Goal: Find specific page/section: Find specific page/section

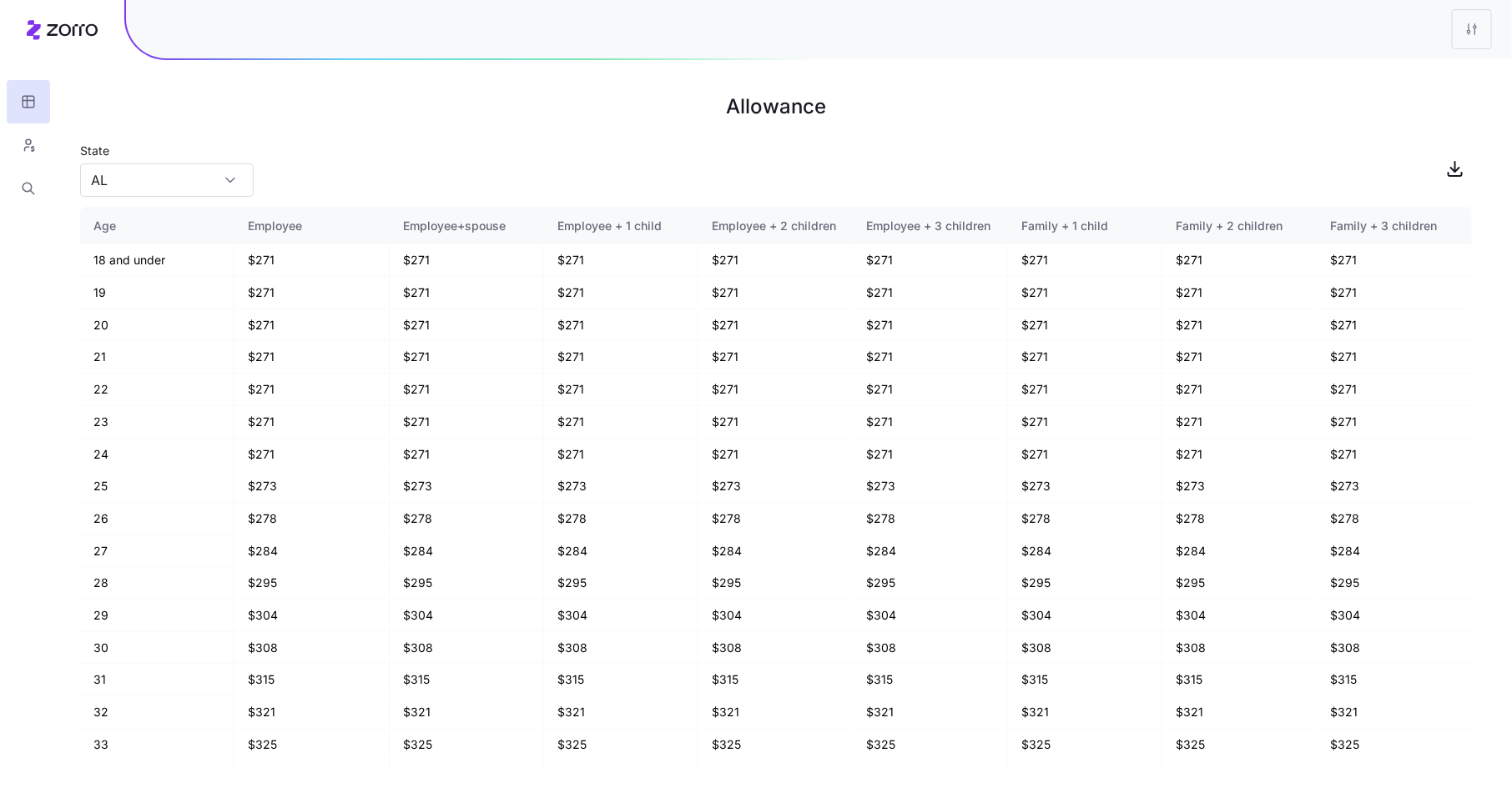
scroll to position [977, 0]
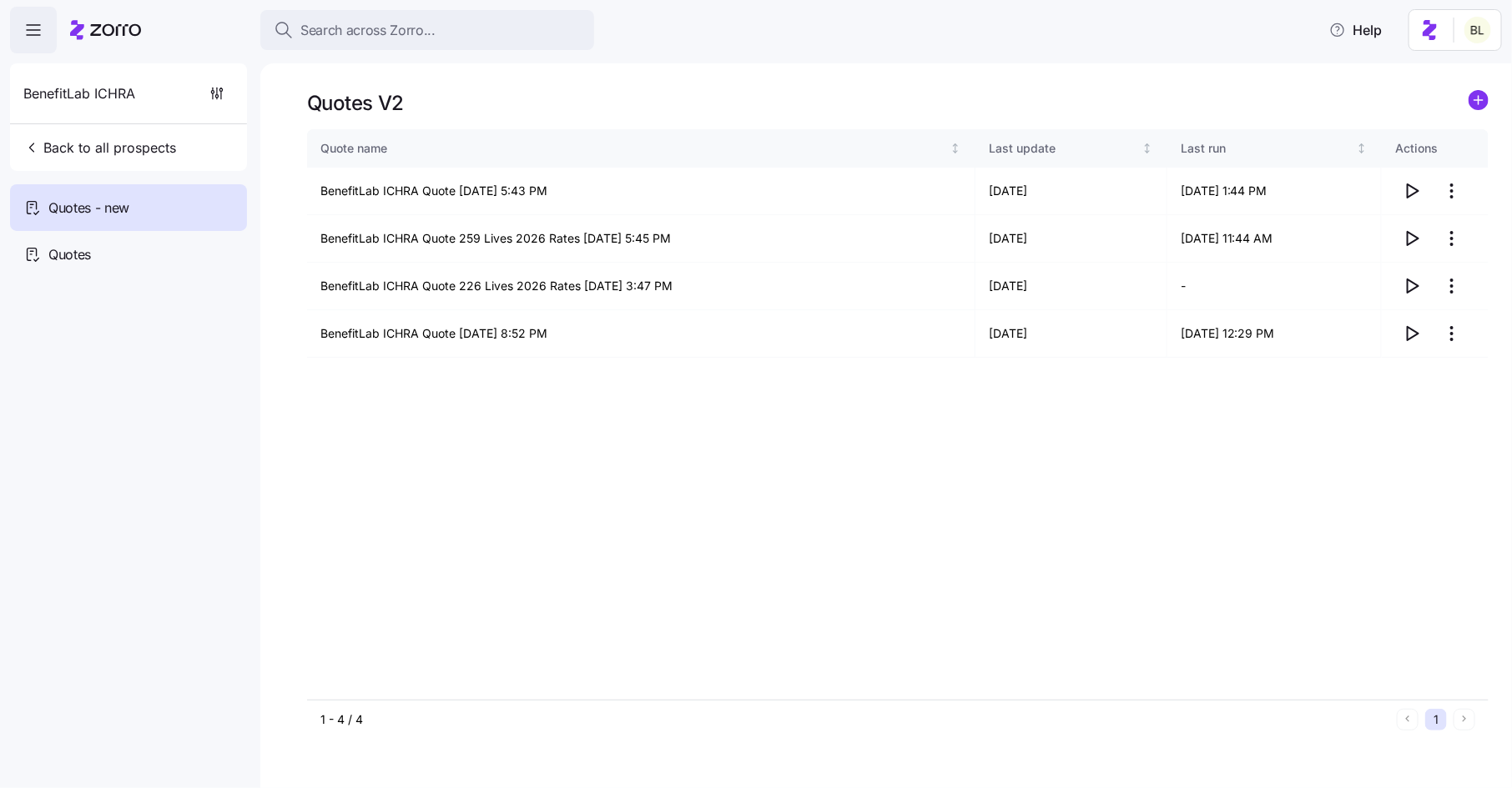
click at [141, 143] on span "Back to all prospects" at bounding box center [99, 147] width 152 height 20
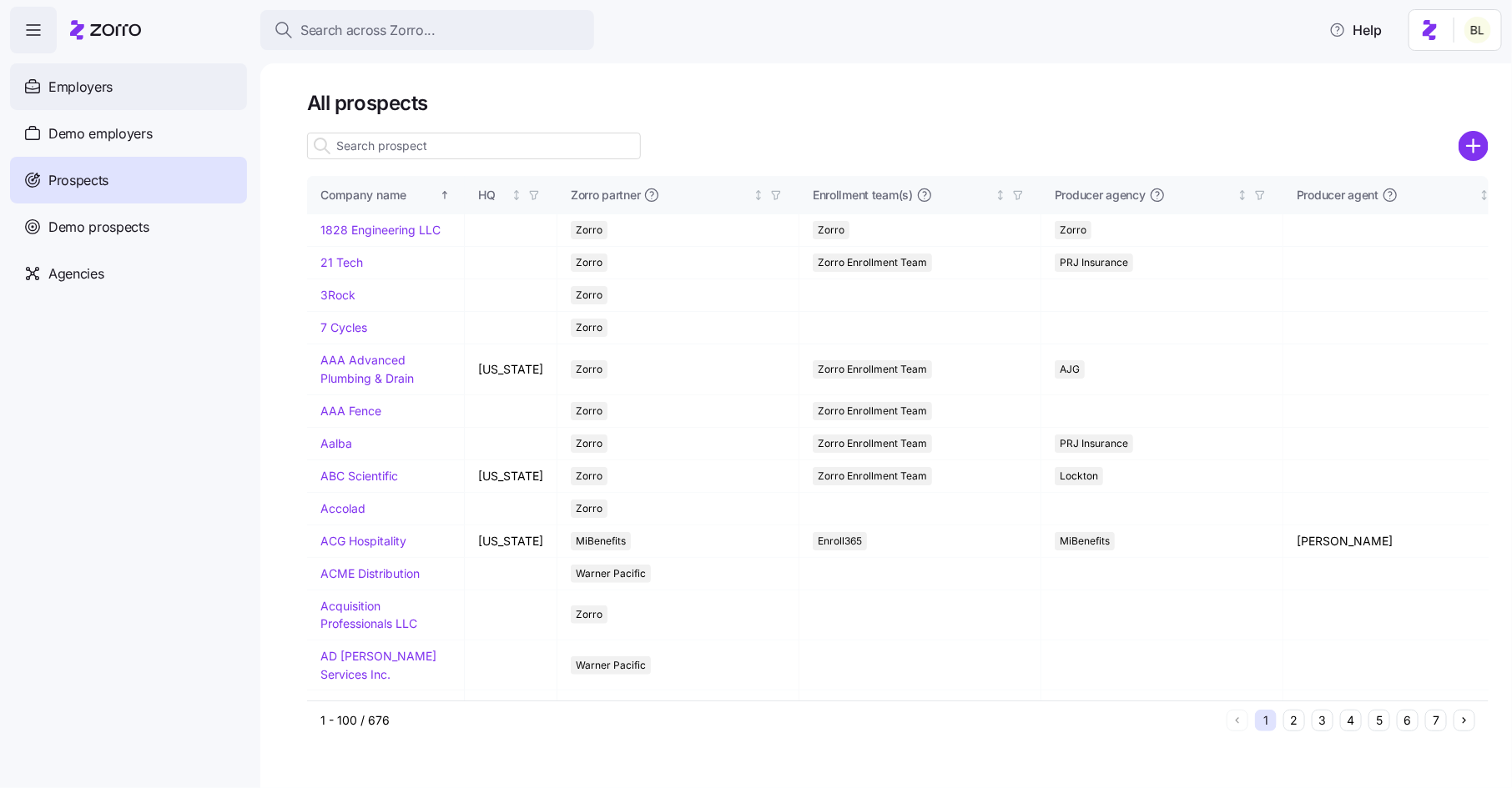
click at [114, 91] on div "Employers" at bounding box center [129, 87] width 237 height 47
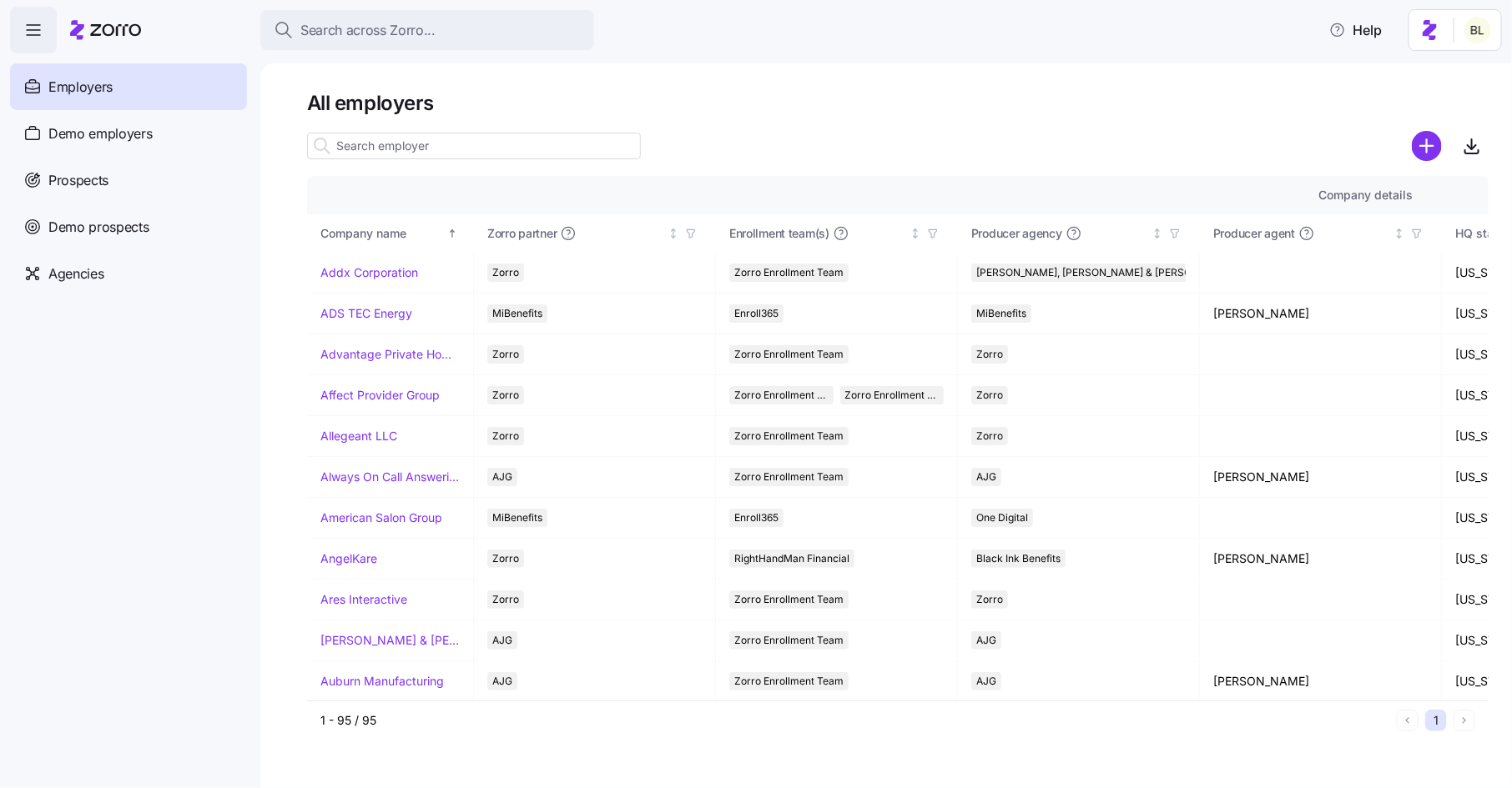
click at [402, 140] on input at bounding box center [474, 145] width 334 height 27
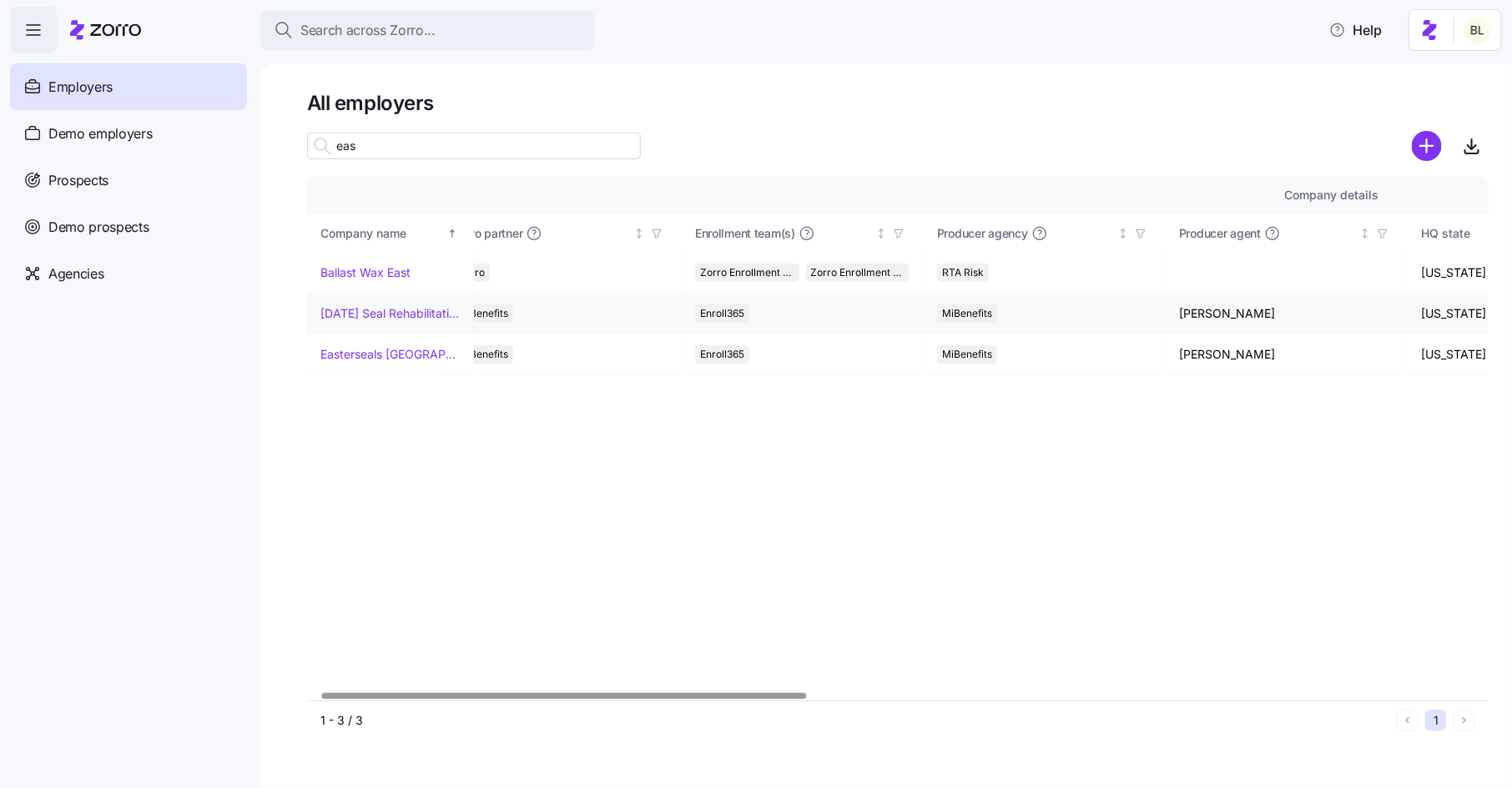
scroll to position [0, 23]
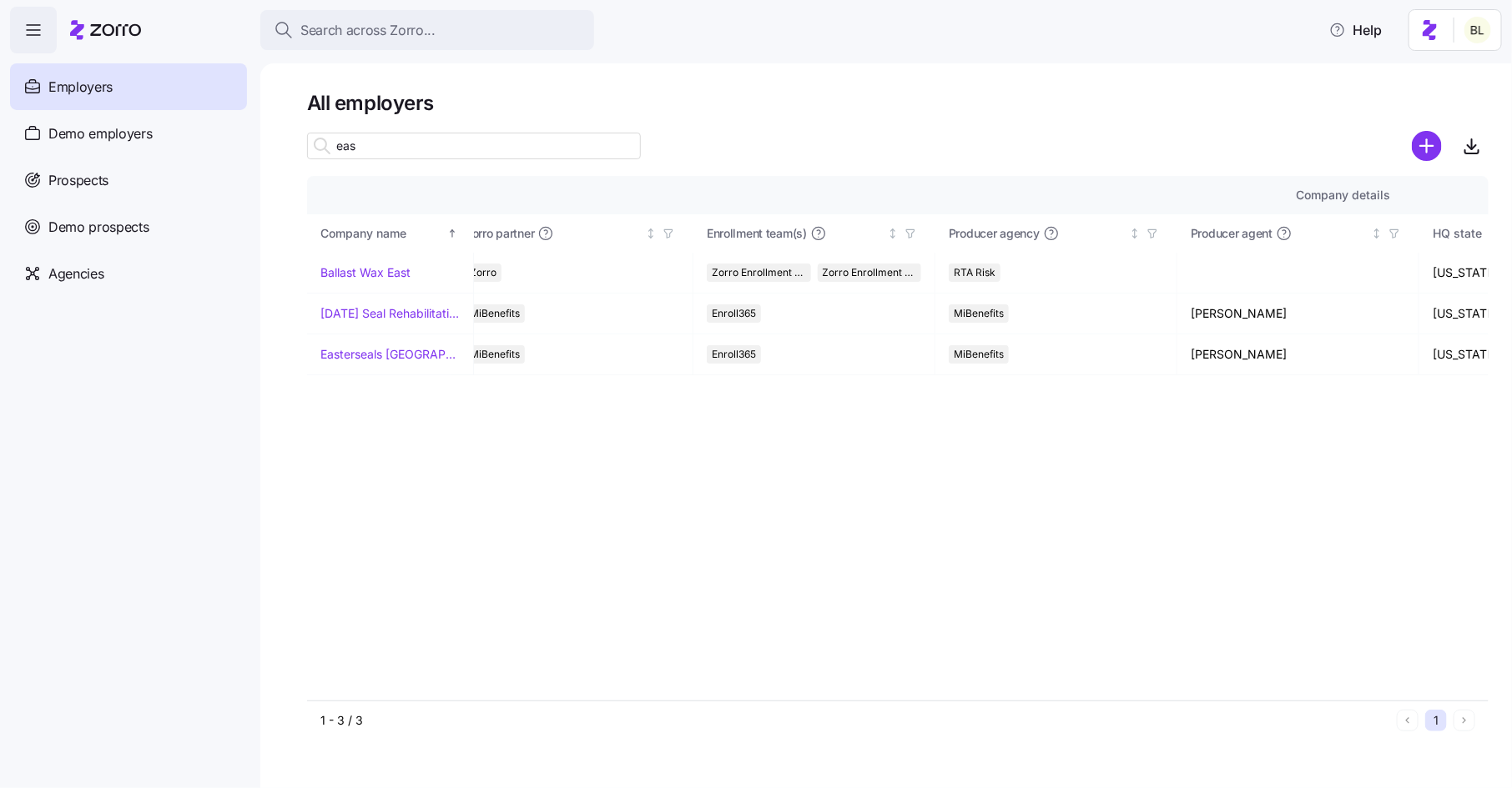
click at [110, 84] on span "Employers" at bounding box center [81, 87] width 64 height 21
click at [483, 150] on input "eas" at bounding box center [474, 145] width 334 height 27
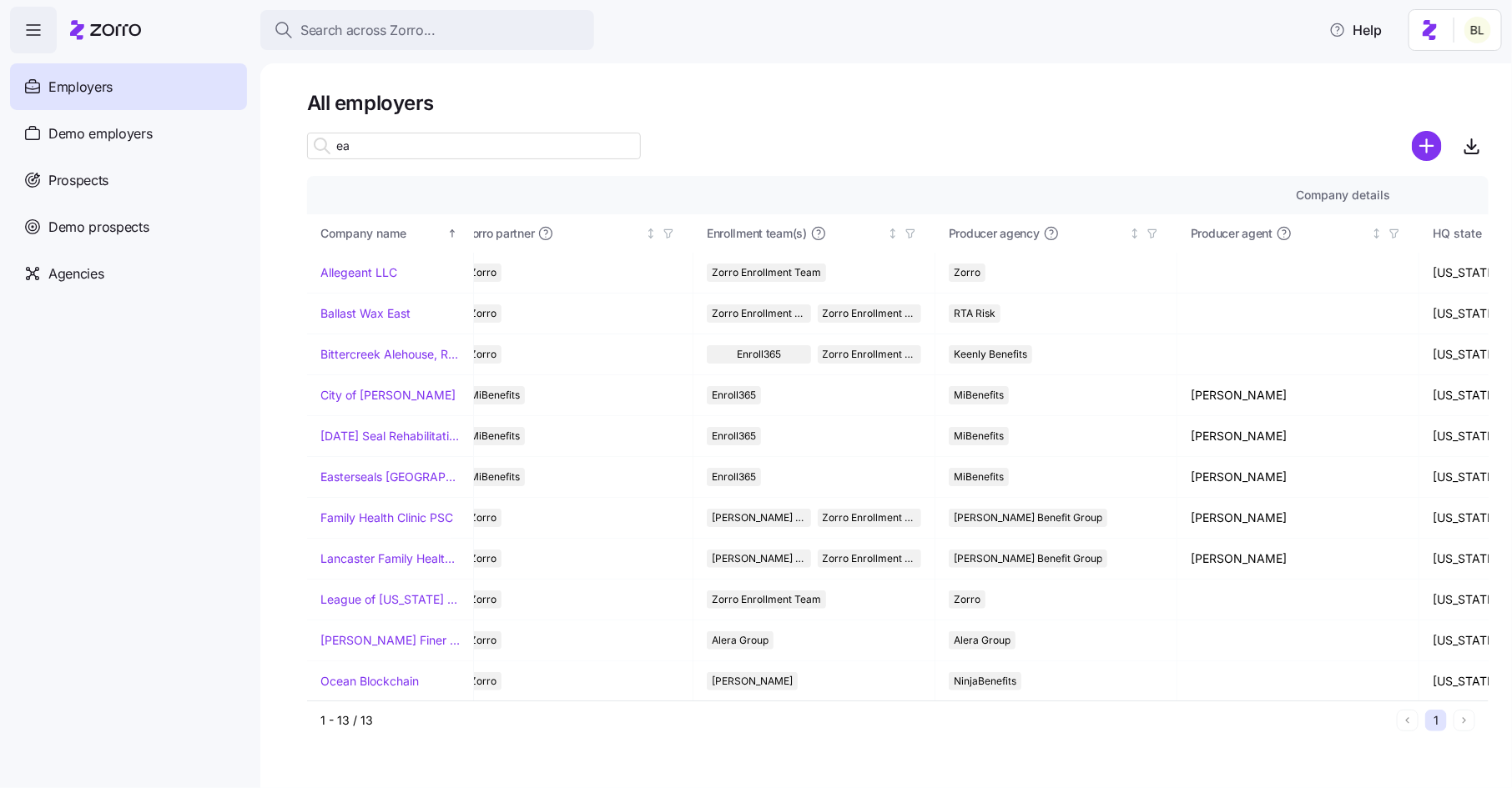
type input "e"
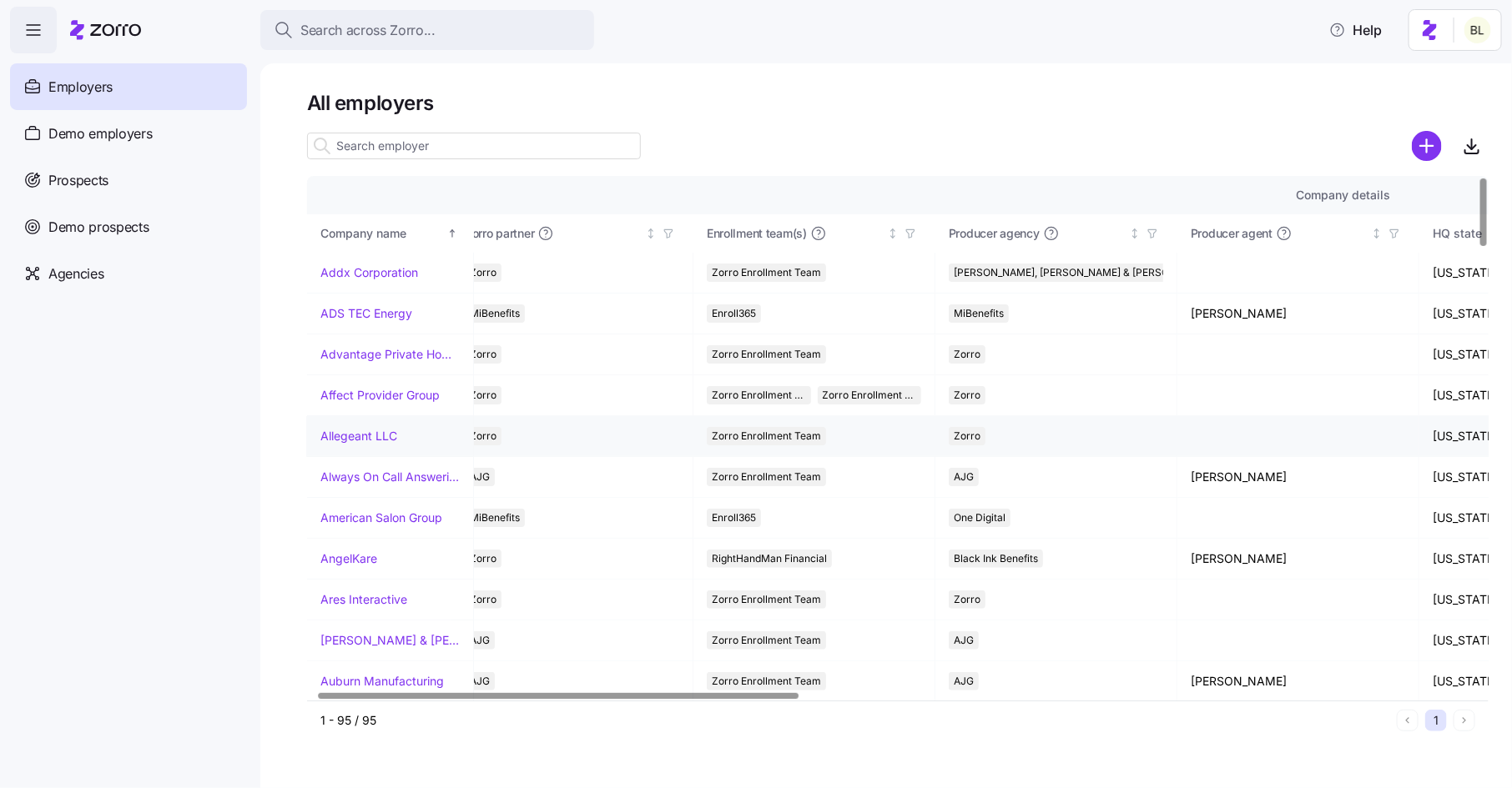
scroll to position [0, 0]
